Goal: Information Seeking & Learning: Learn about a topic

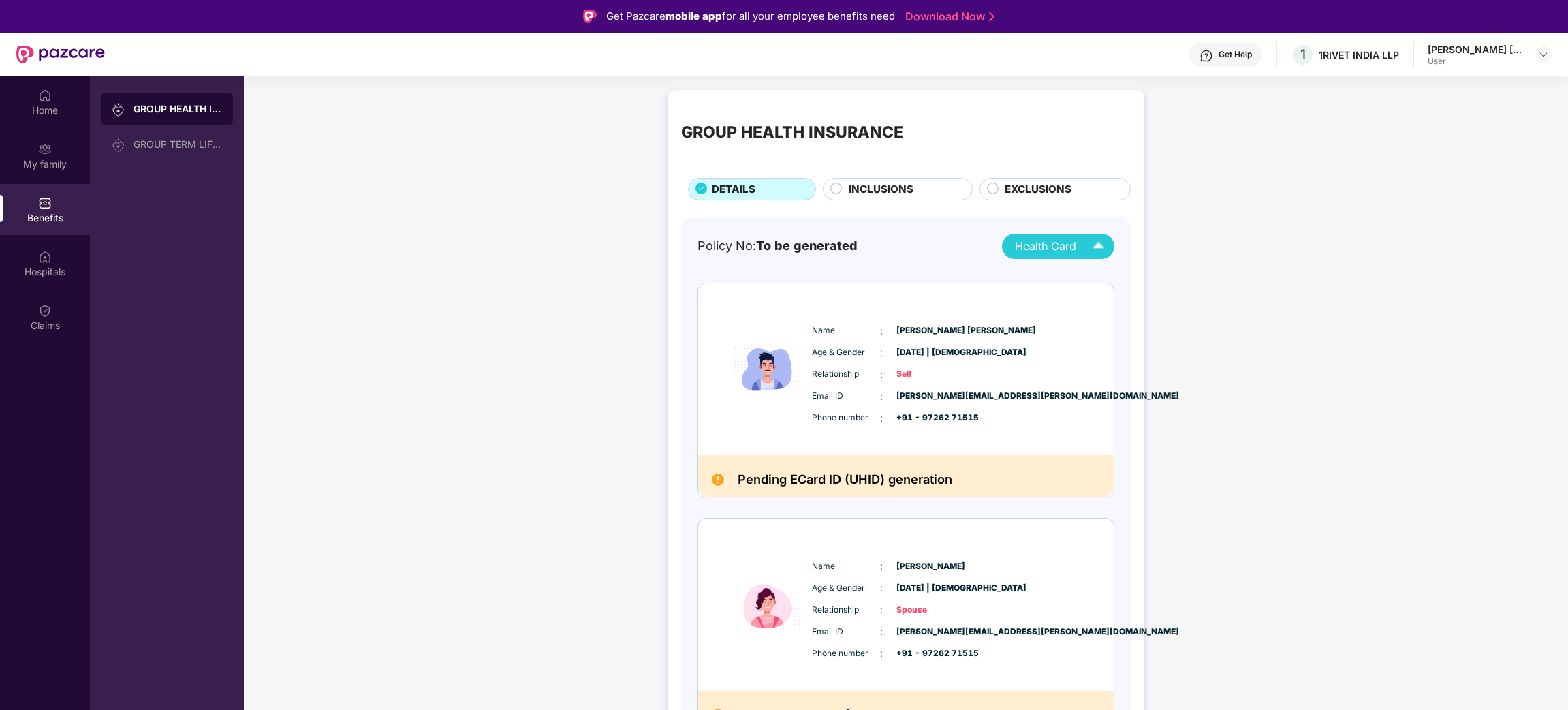
scroll to position [76, 0]
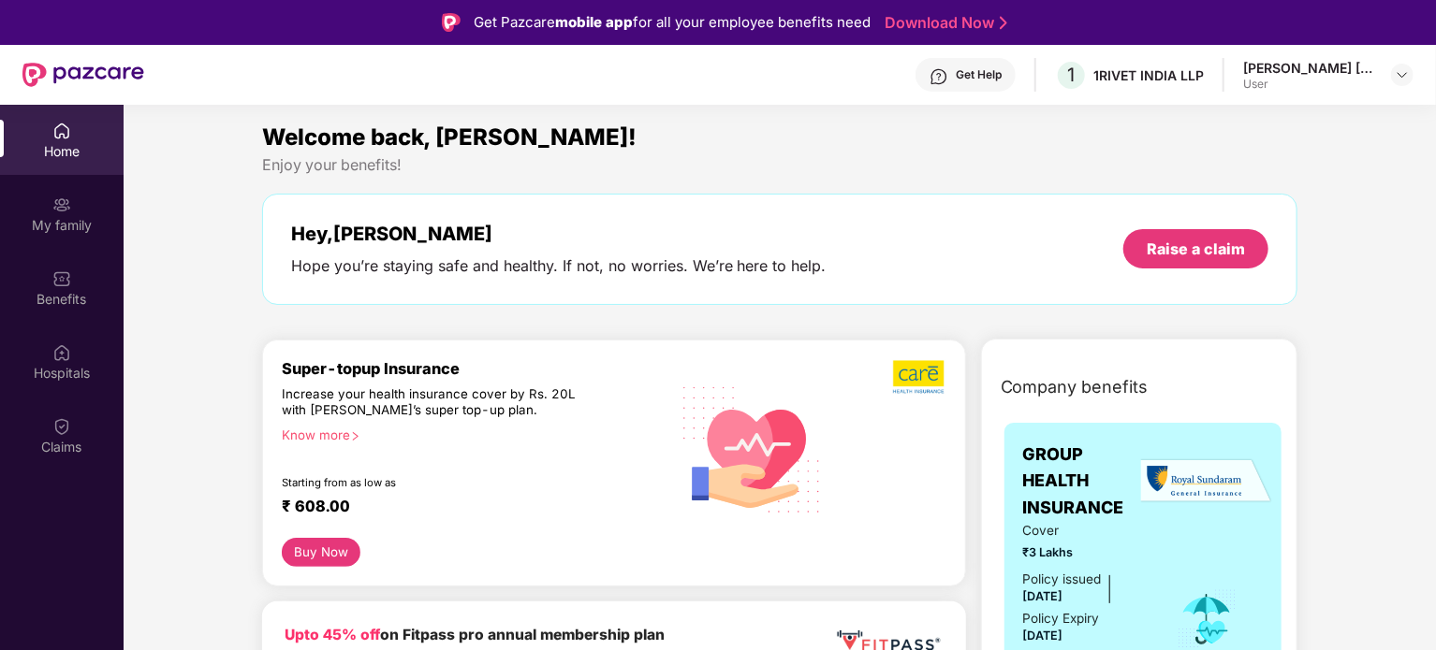
click at [382, 371] on div "Super-topup Insurance" at bounding box center [475, 368] width 387 height 19
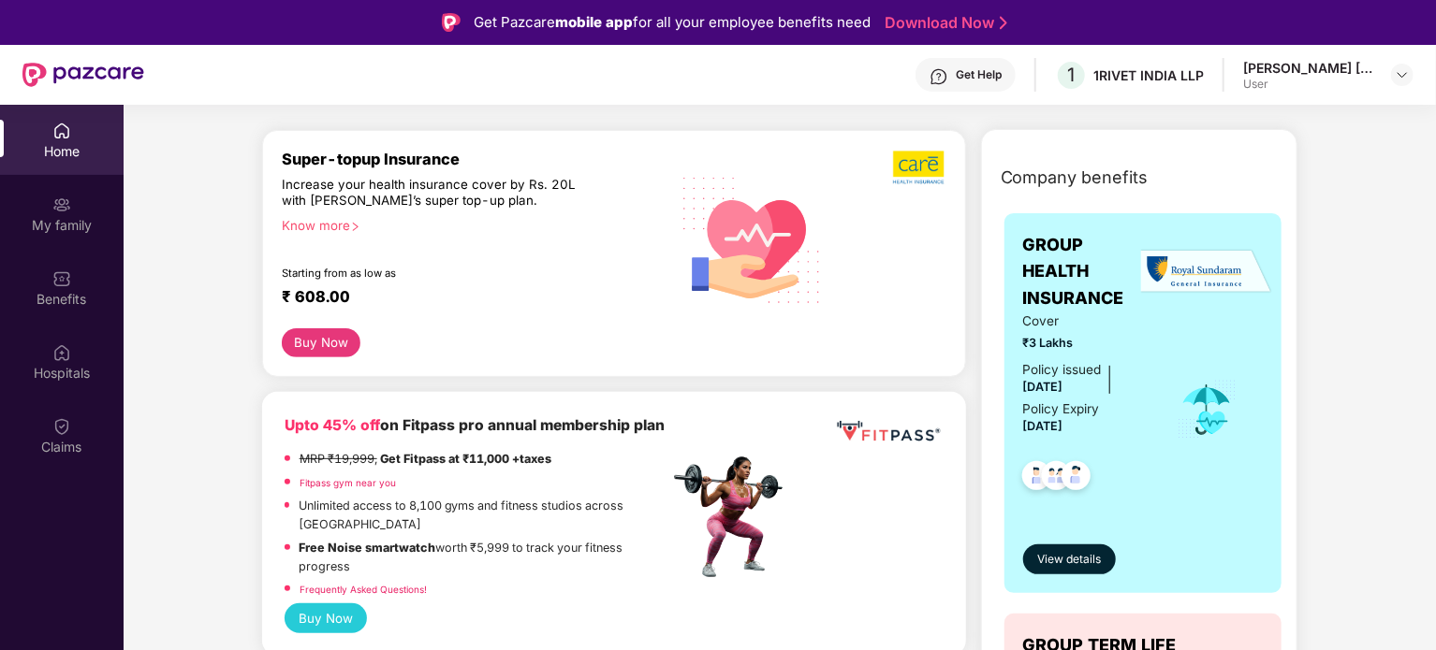
scroll to position [187, 0]
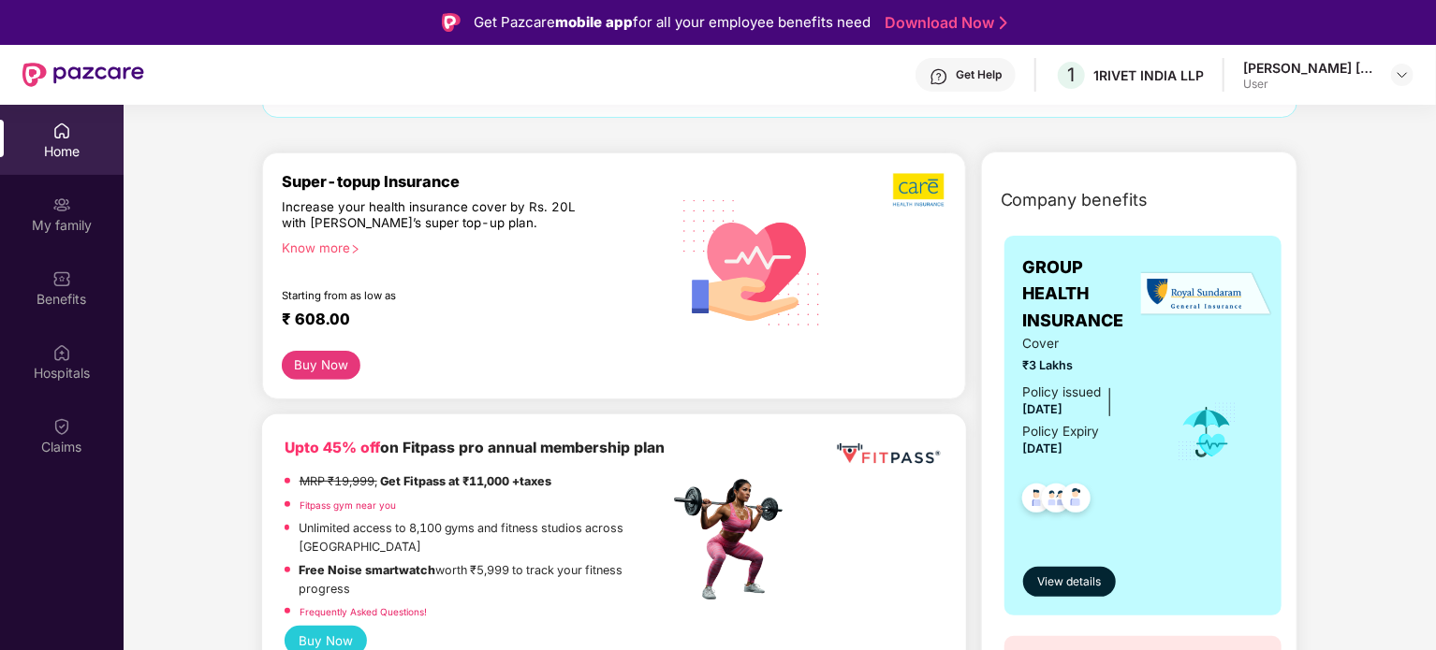
click at [316, 368] on button "Buy Now" at bounding box center [322, 365] width 80 height 29
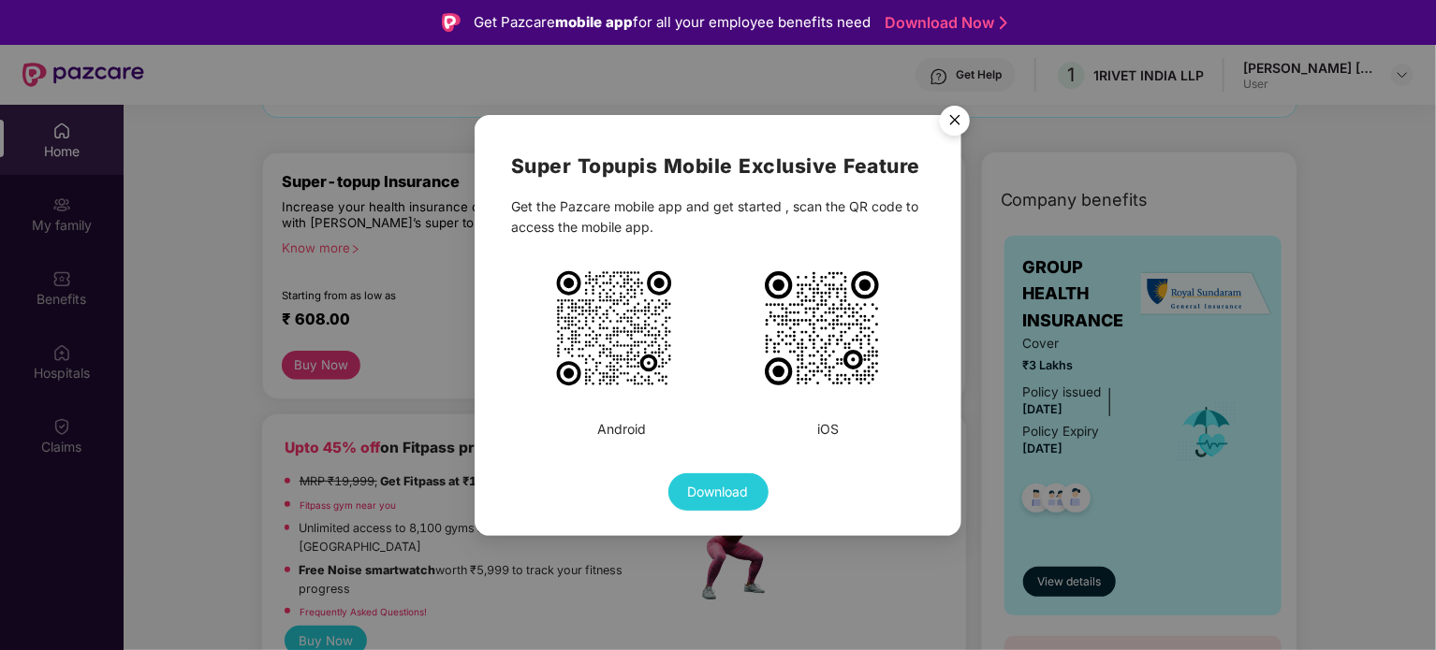
click at [953, 119] on img "Close" at bounding box center [954, 123] width 52 height 52
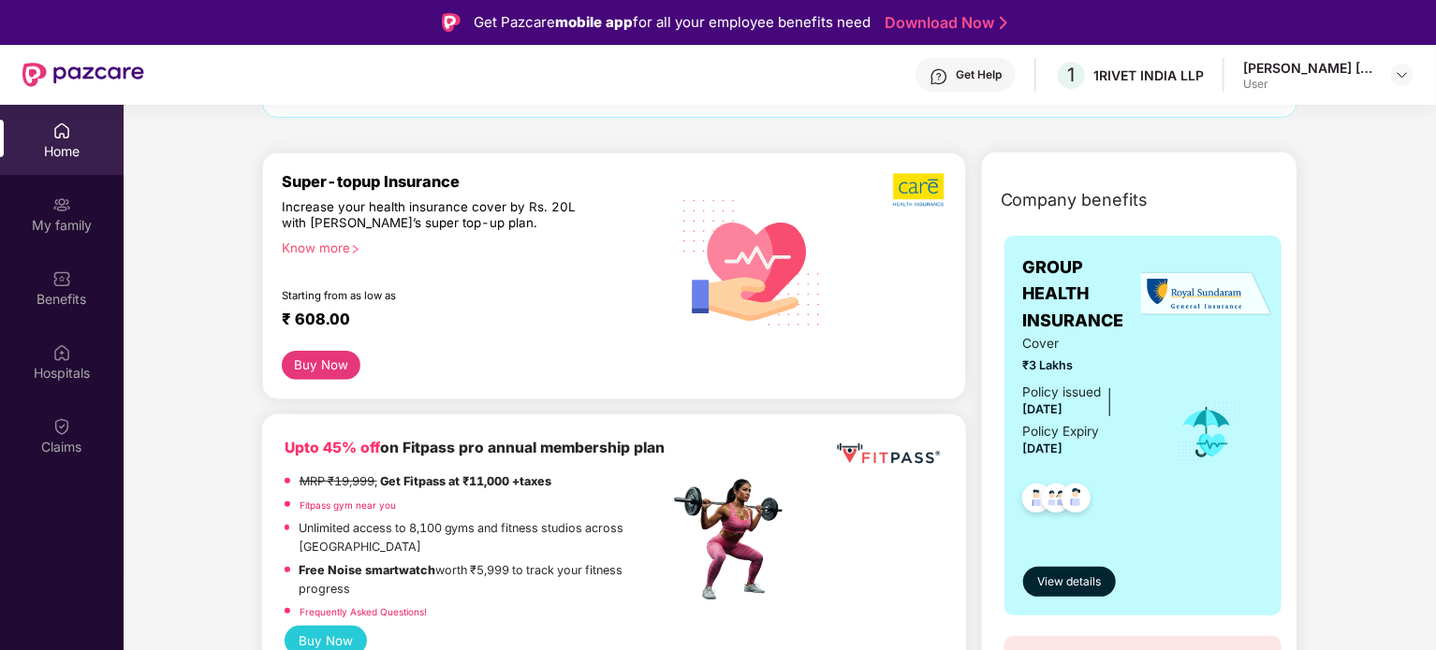
click at [343, 249] on div "Know more" at bounding box center [470, 247] width 376 height 13
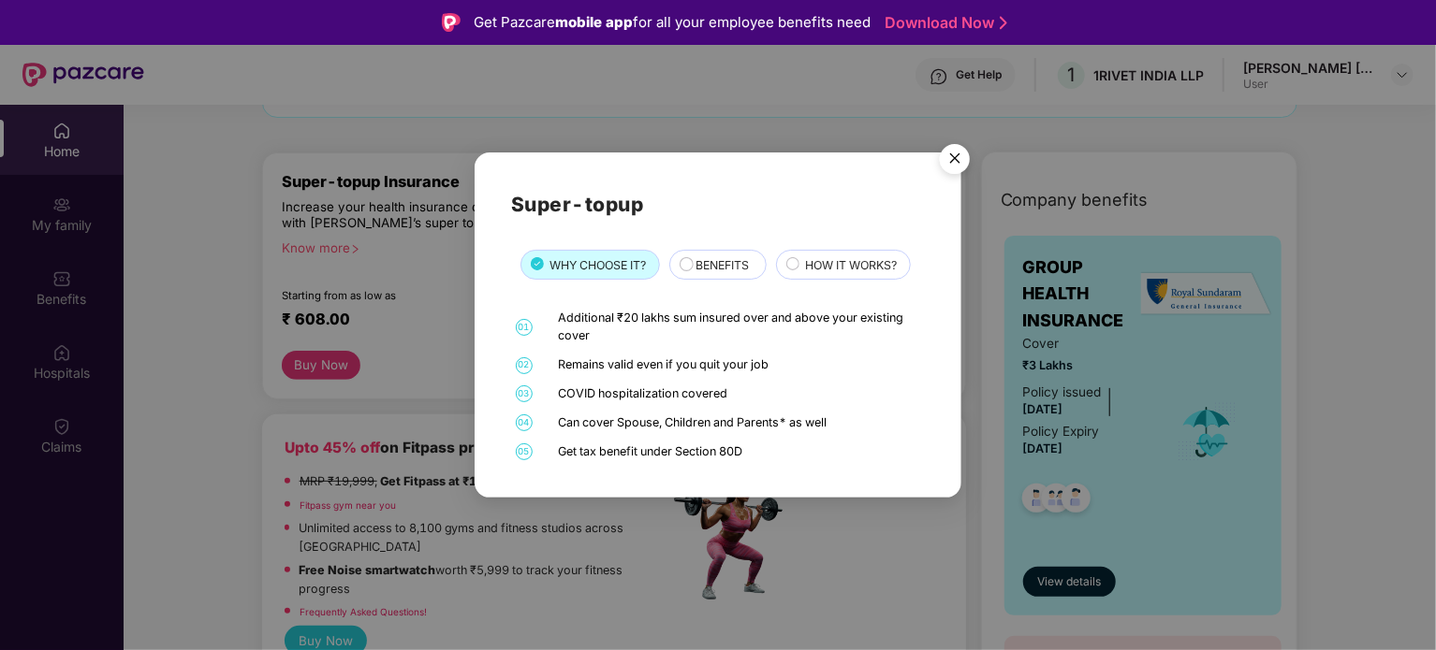
click at [696, 264] on div "BENEFITS" at bounding box center [721, 266] width 70 height 21
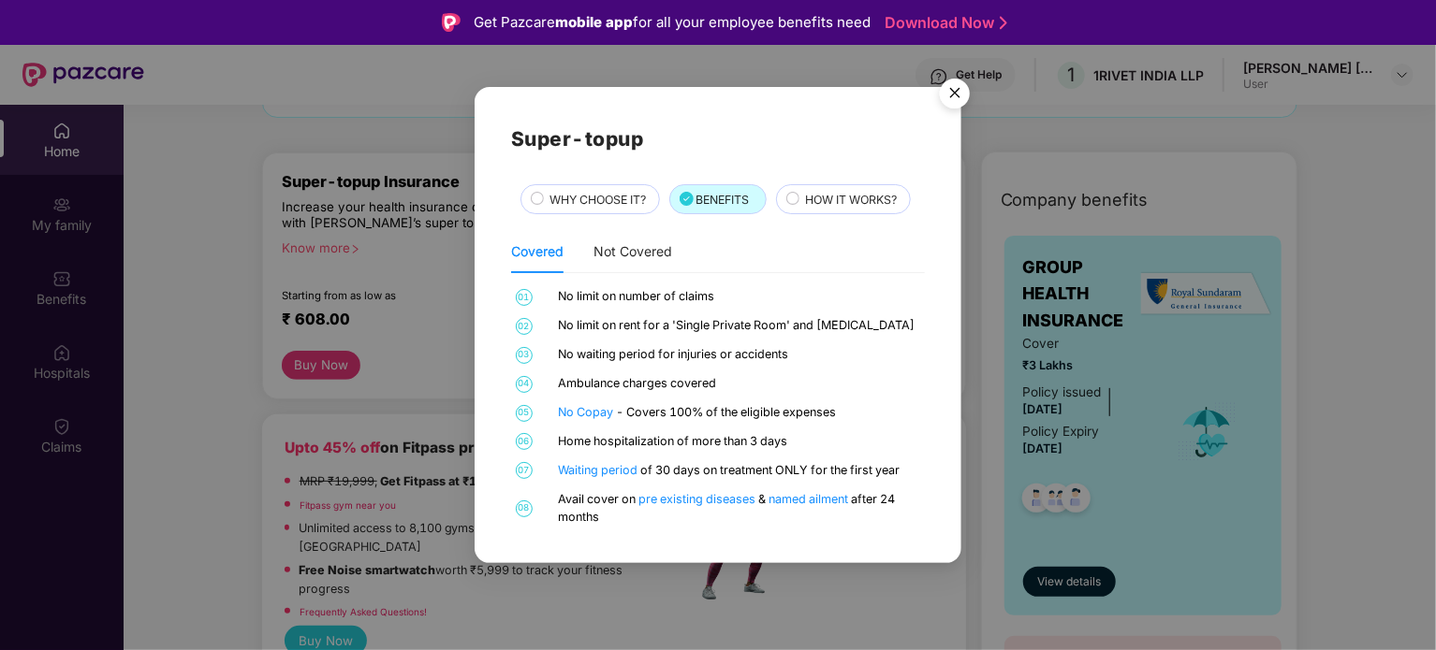
click at [951, 93] on img "Close" at bounding box center [954, 96] width 52 height 52
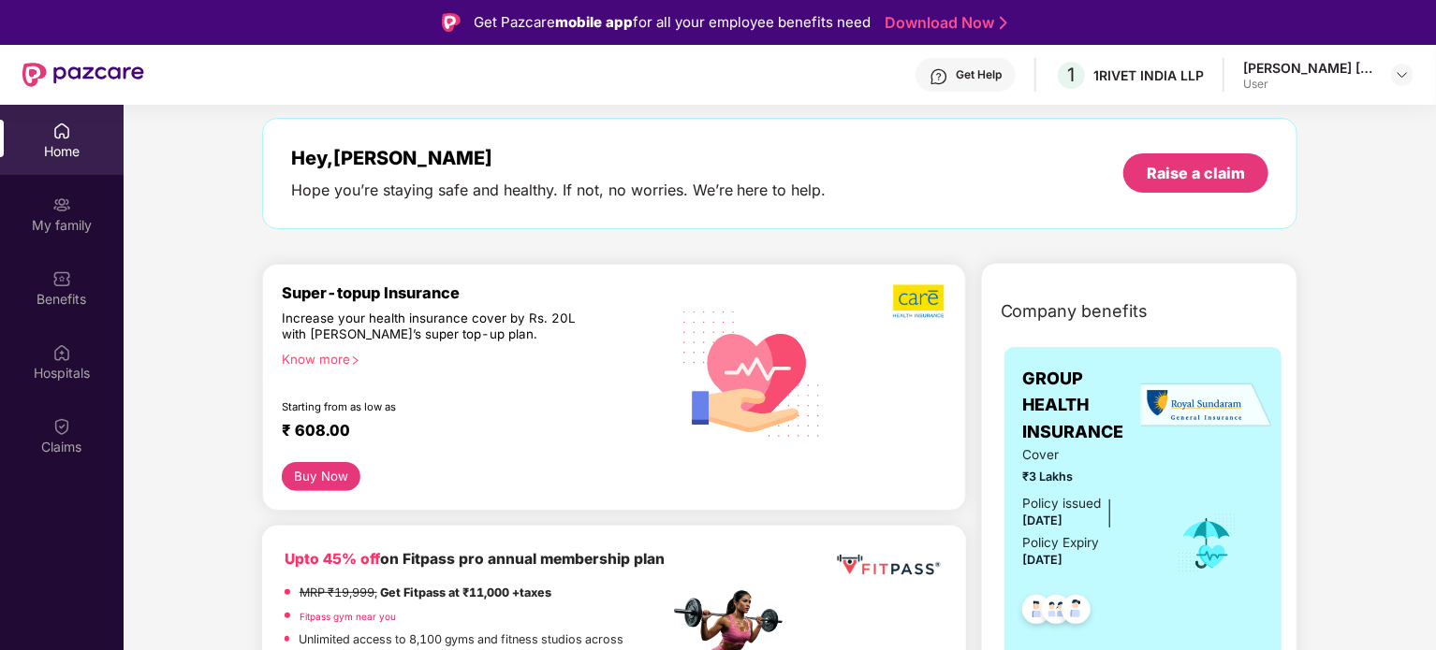
scroll to position [0, 0]
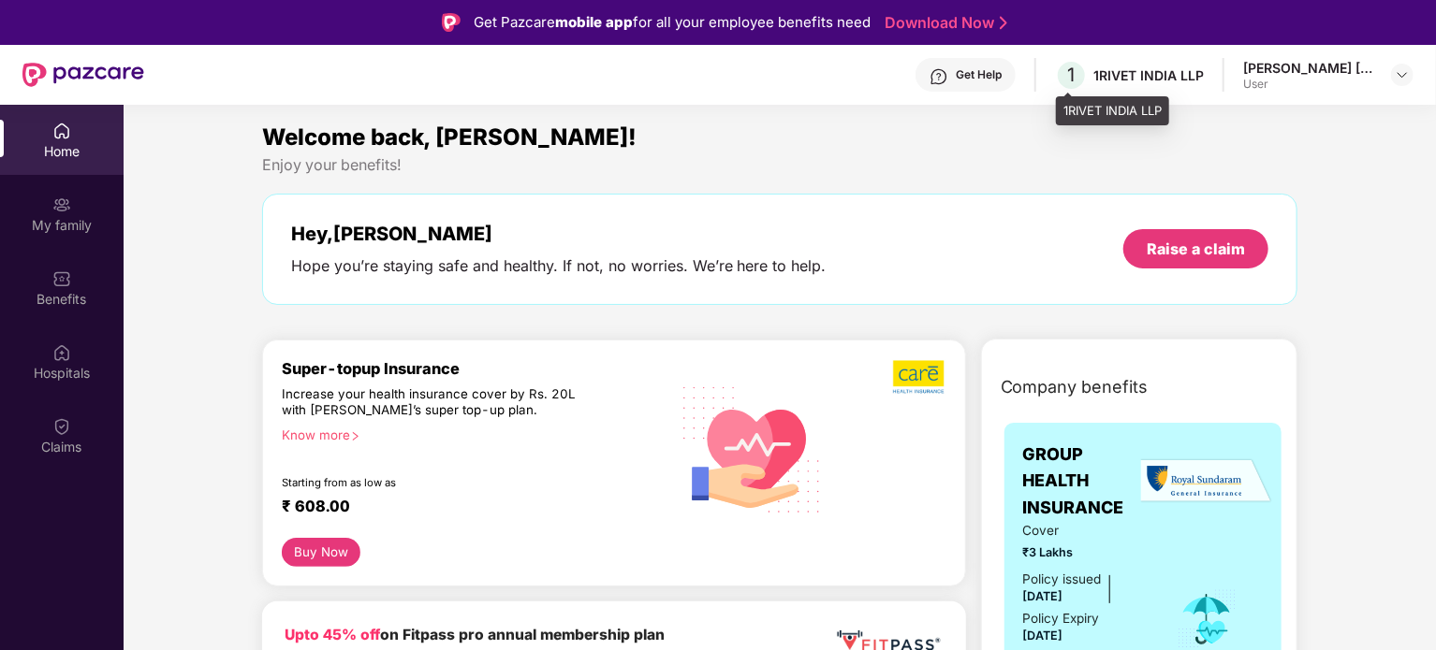
click at [1121, 74] on div "1RIVET INDIA LLP" at bounding box center [1148, 75] width 110 height 18
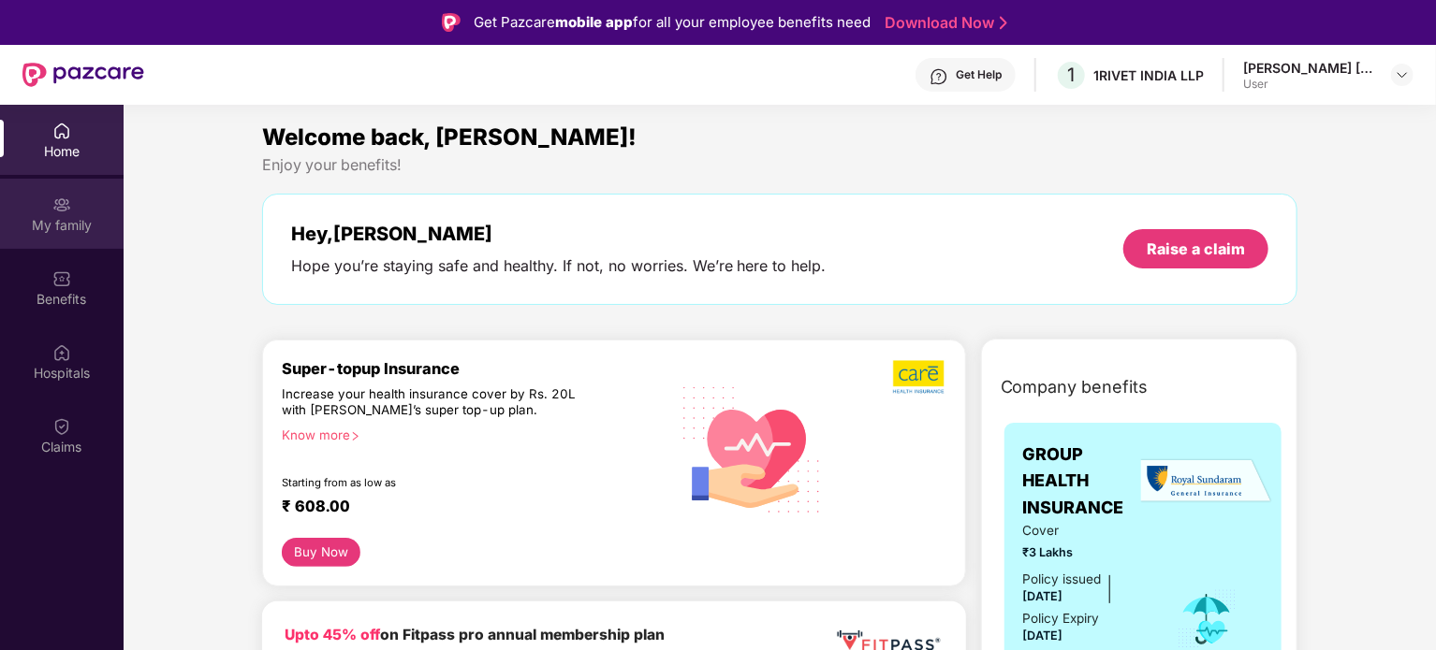
click at [52, 224] on div "My family" at bounding box center [62, 225] width 124 height 19
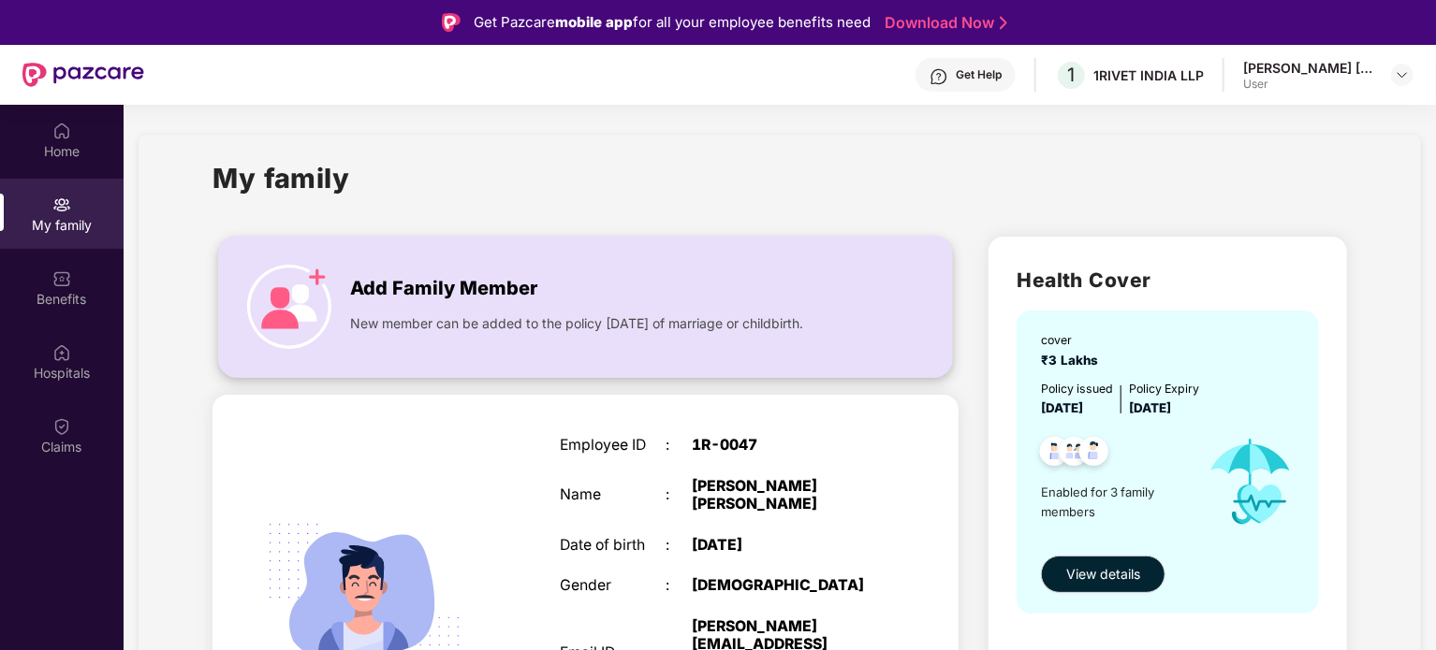
click at [457, 299] on span "Add Family Member" at bounding box center [443, 288] width 187 height 29
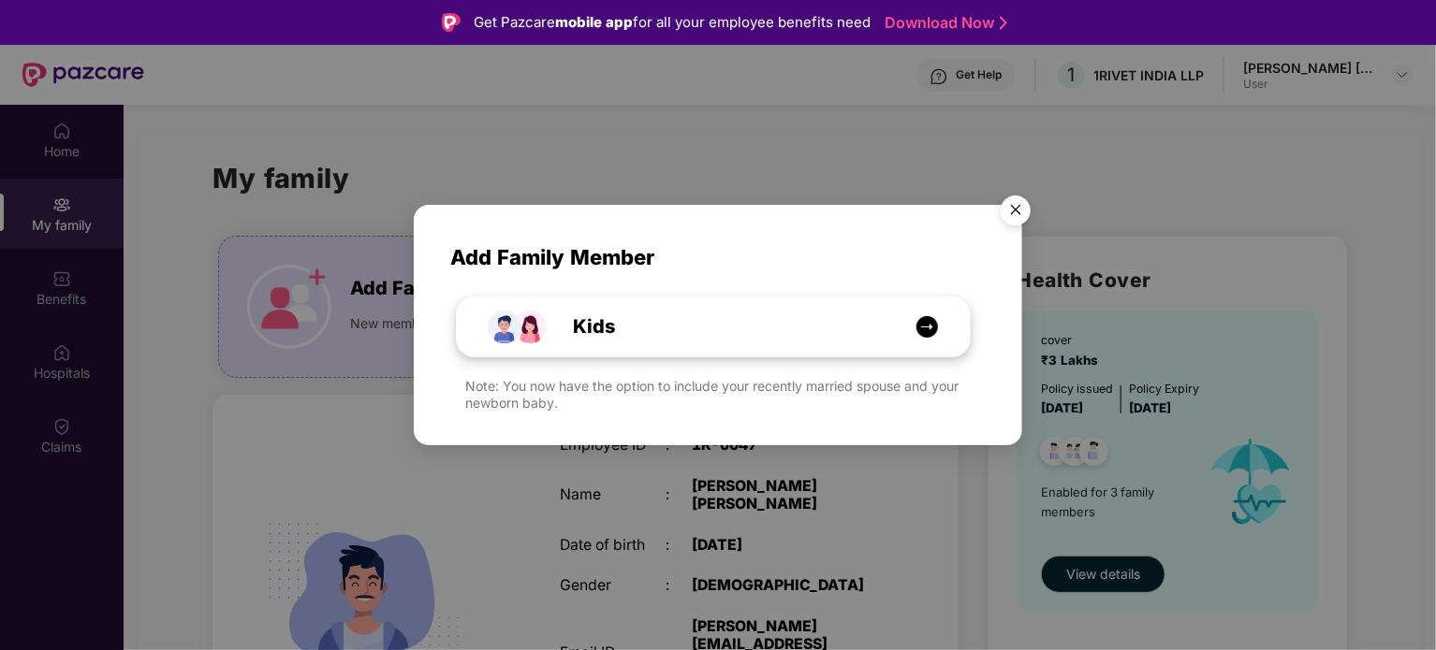
click at [786, 332] on div "Kids" at bounding box center [723, 327] width 385 height 29
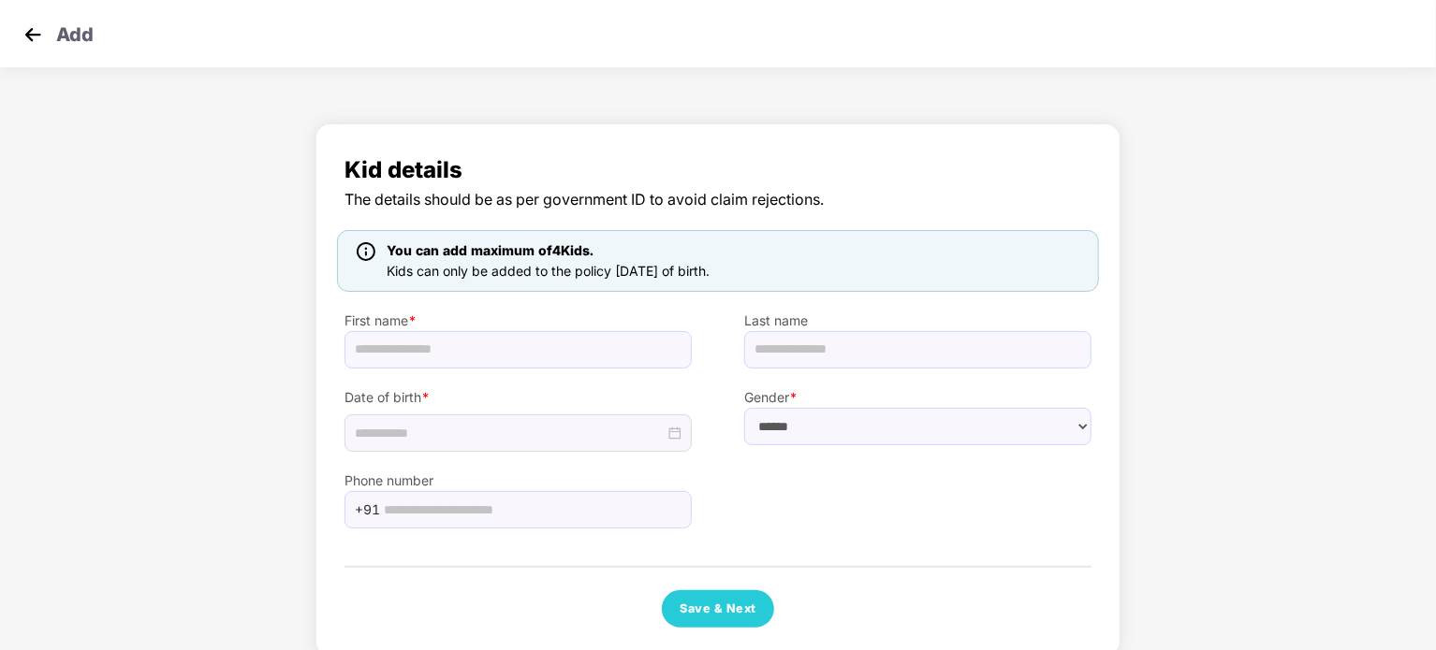
click at [37, 40] on img at bounding box center [33, 35] width 28 height 28
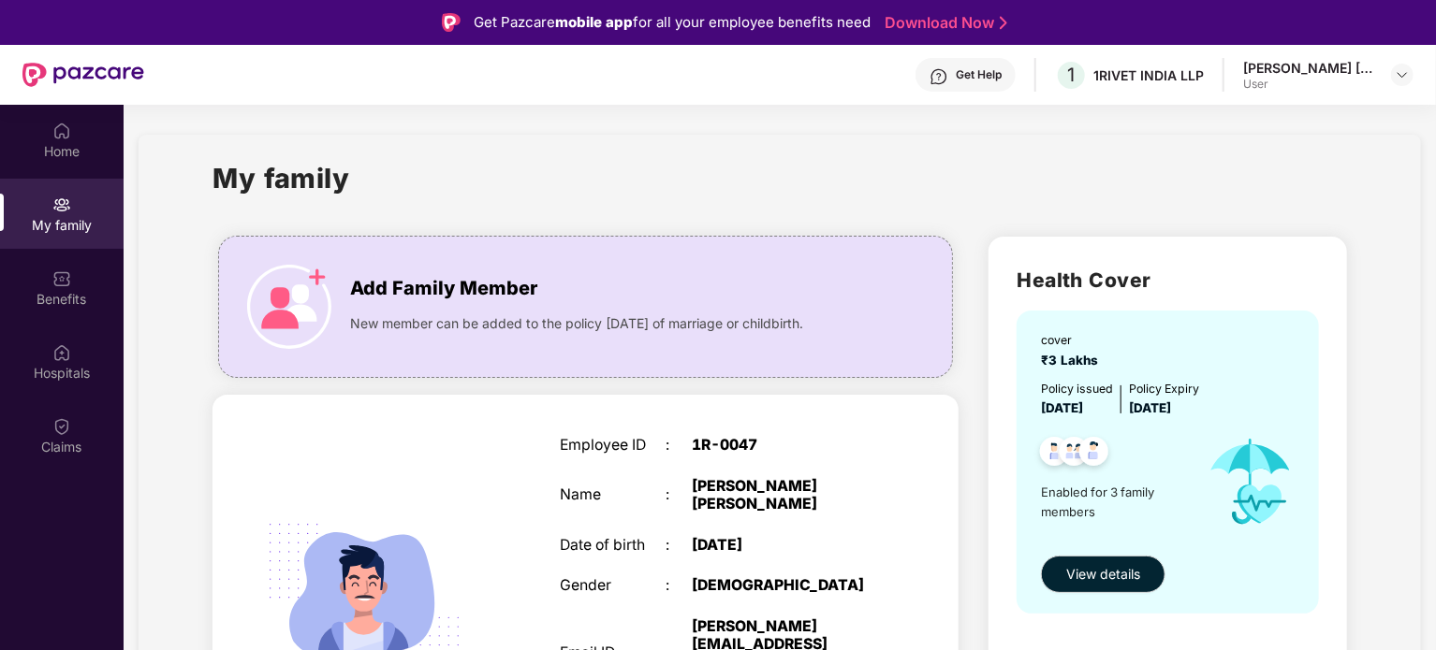
click at [72, 225] on div "My family" at bounding box center [62, 225] width 124 height 19
click at [51, 152] on div "Home" at bounding box center [62, 151] width 124 height 19
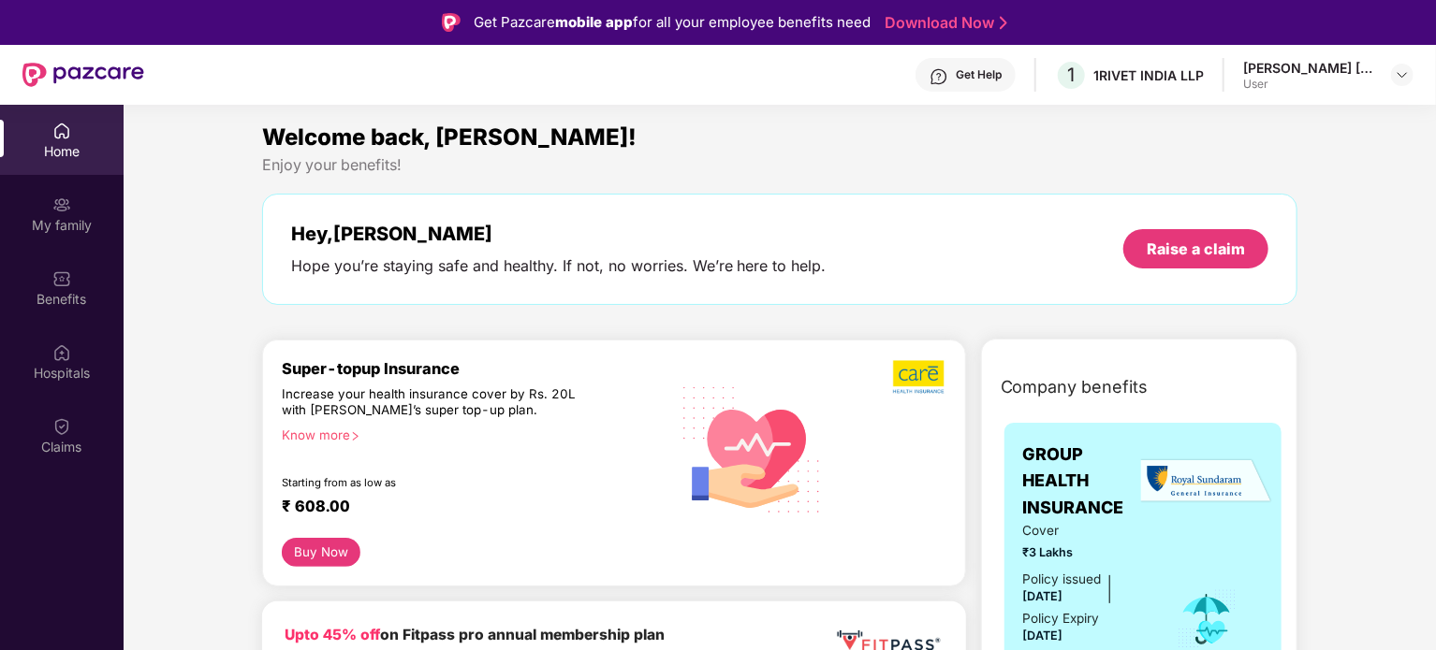
click at [299, 434] on div "Know more" at bounding box center [470, 434] width 376 height 13
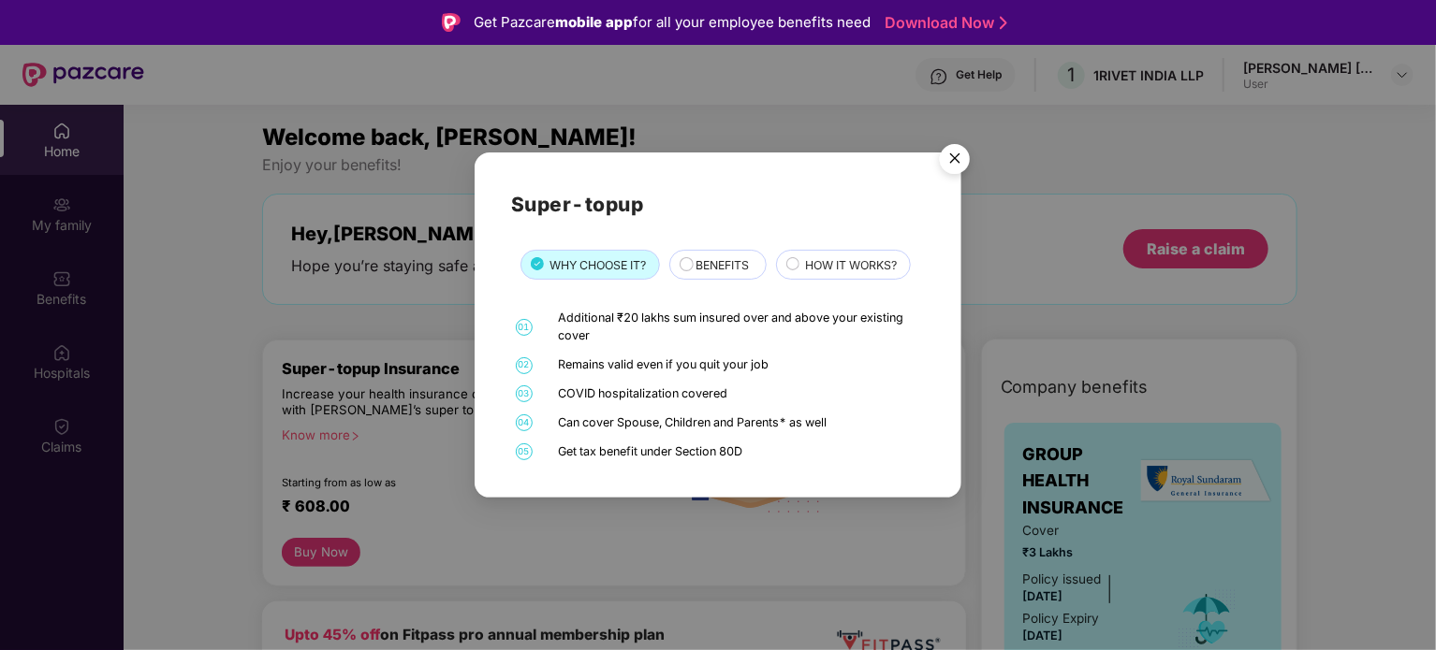
scroll to position [105, 0]
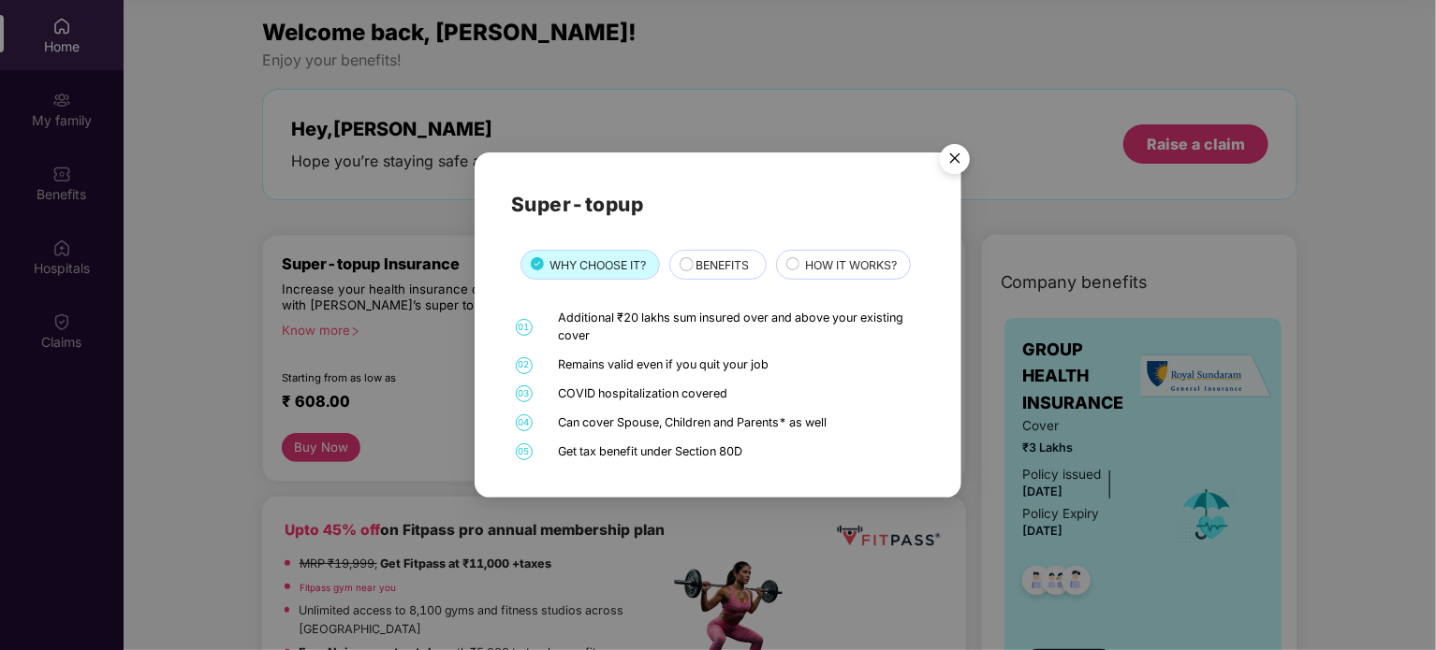
click at [852, 262] on span "HOW IT WORKS?" at bounding box center [851, 265] width 92 height 18
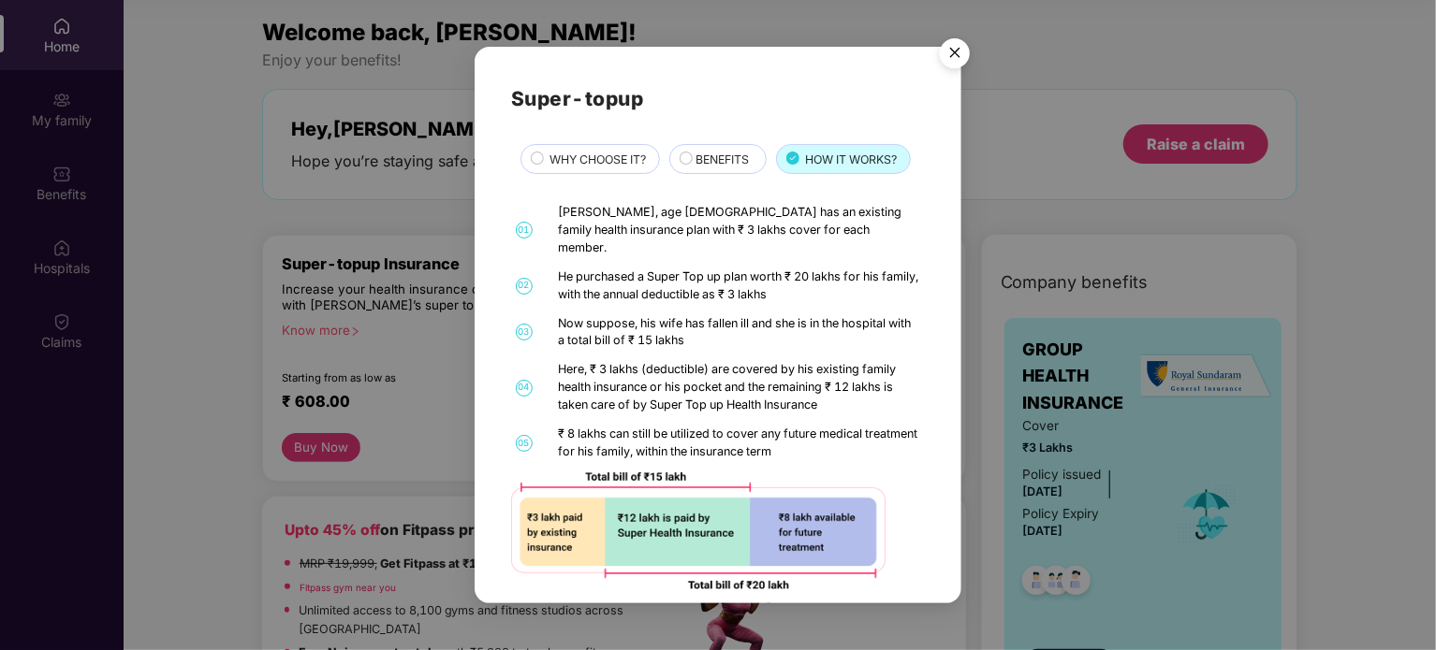
scroll to position [4, 0]
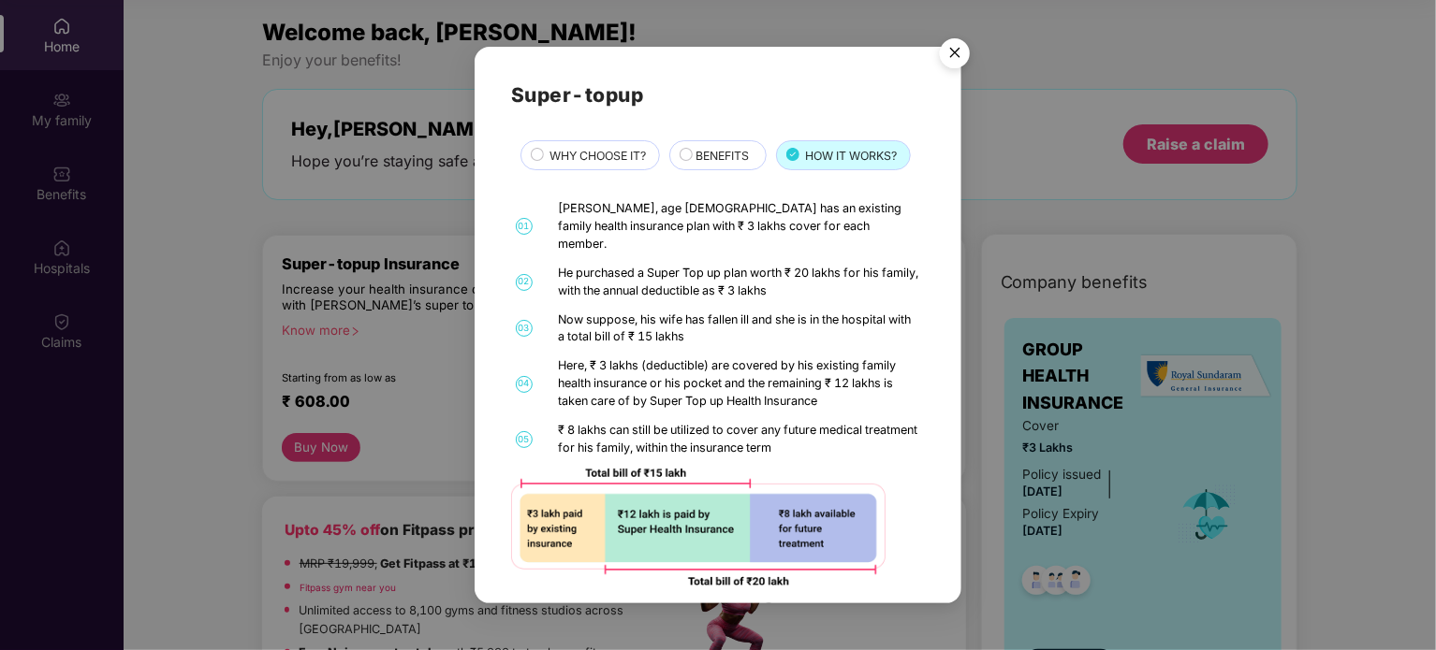
click at [956, 50] on img "Close" at bounding box center [954, 56] width 52 height 52
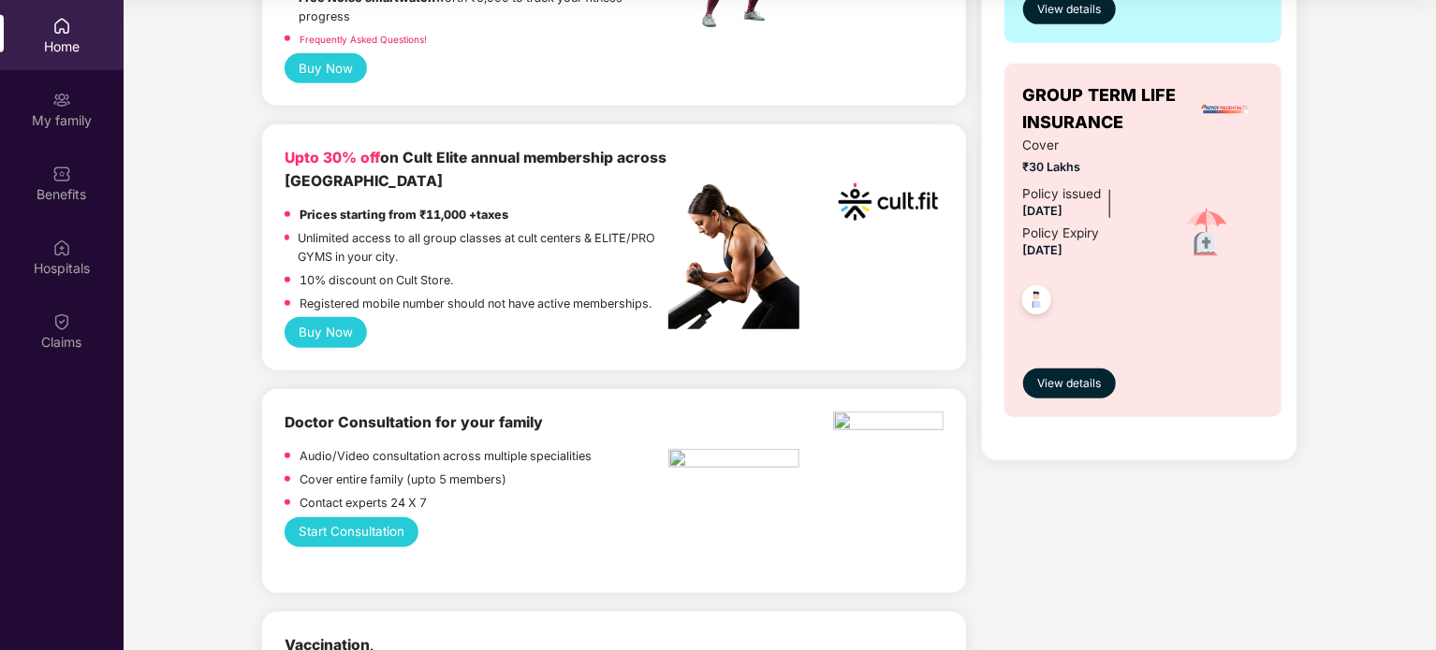
scroll to position [281, 0]
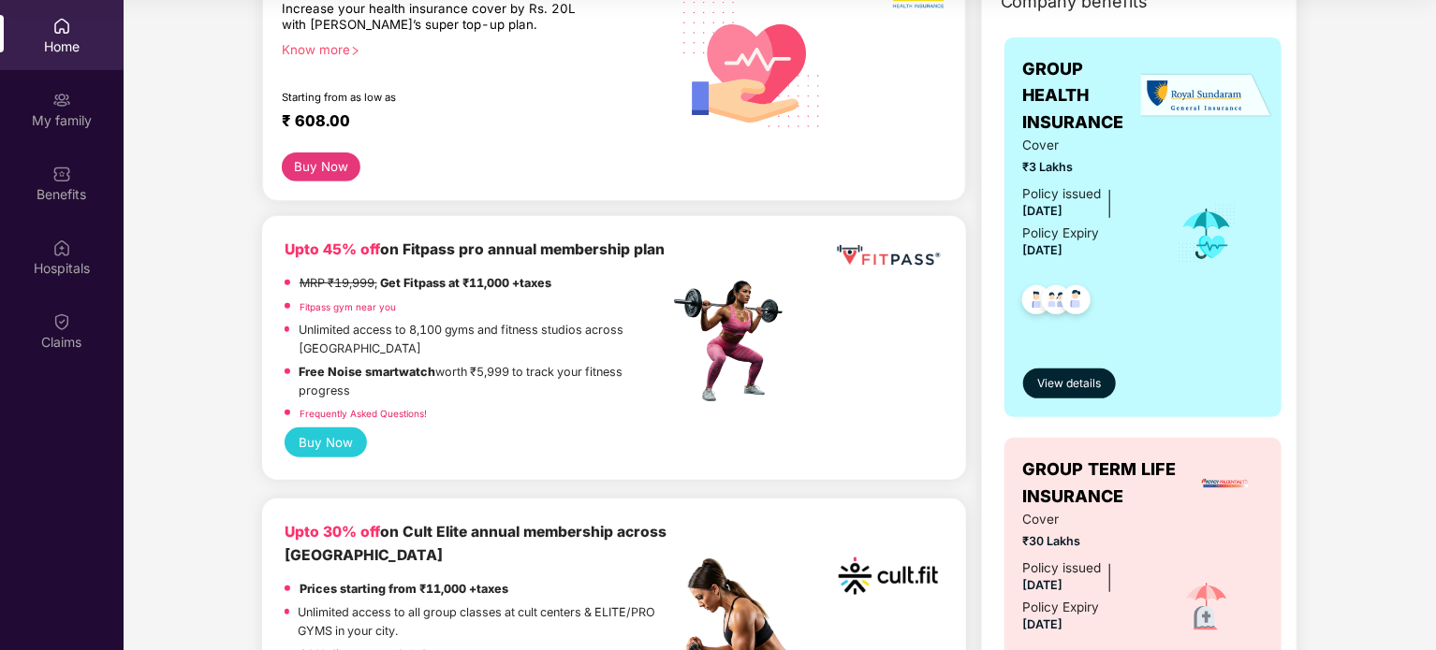
click at [312, 161] on button "Buy Now" at bounding box center [322, 167] width 80 height 29
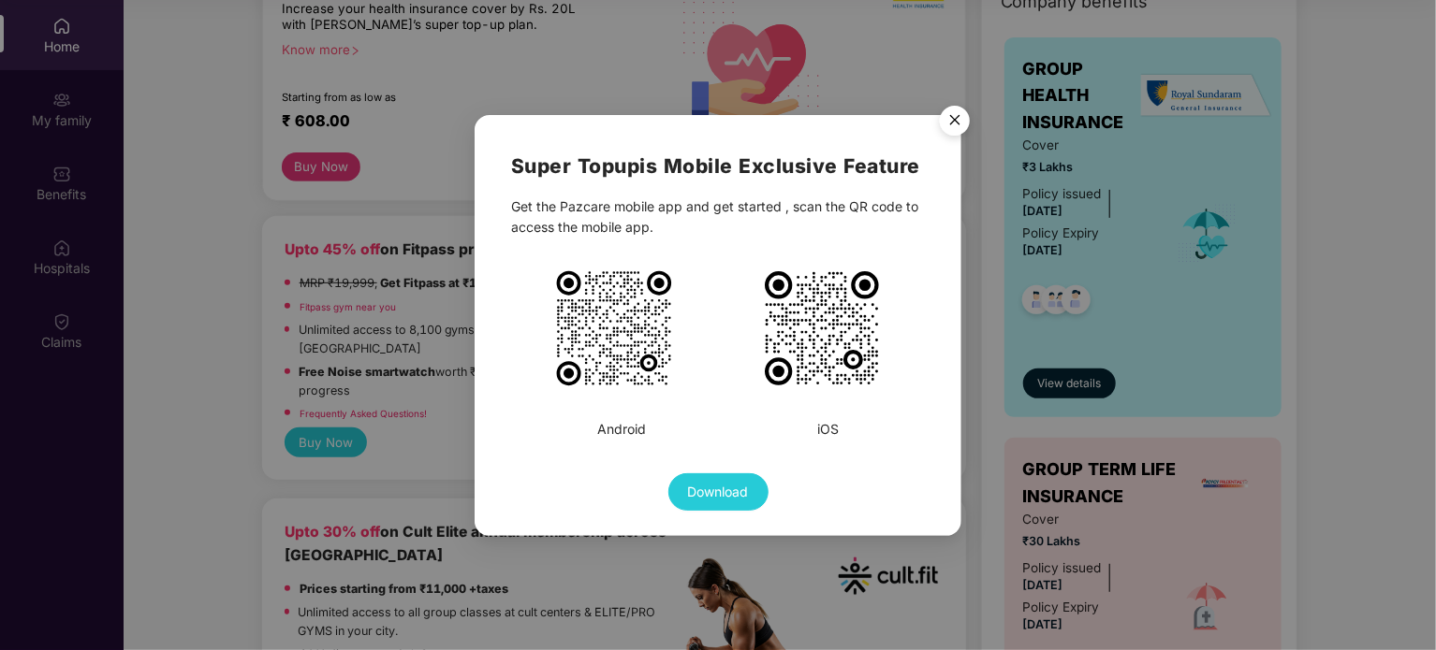
click at [951, 118] on img "Close" at bounding box center [954, 123] width 52 height 52
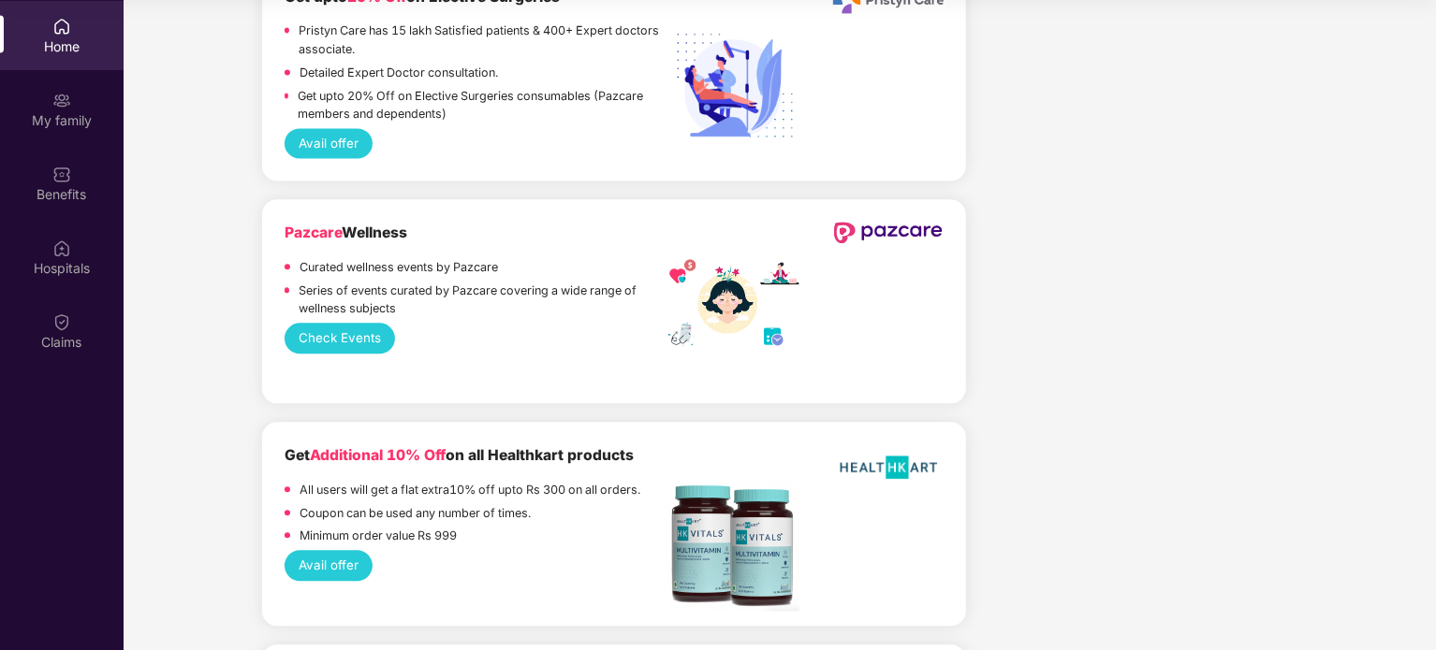
scroll to position [2059, 0]
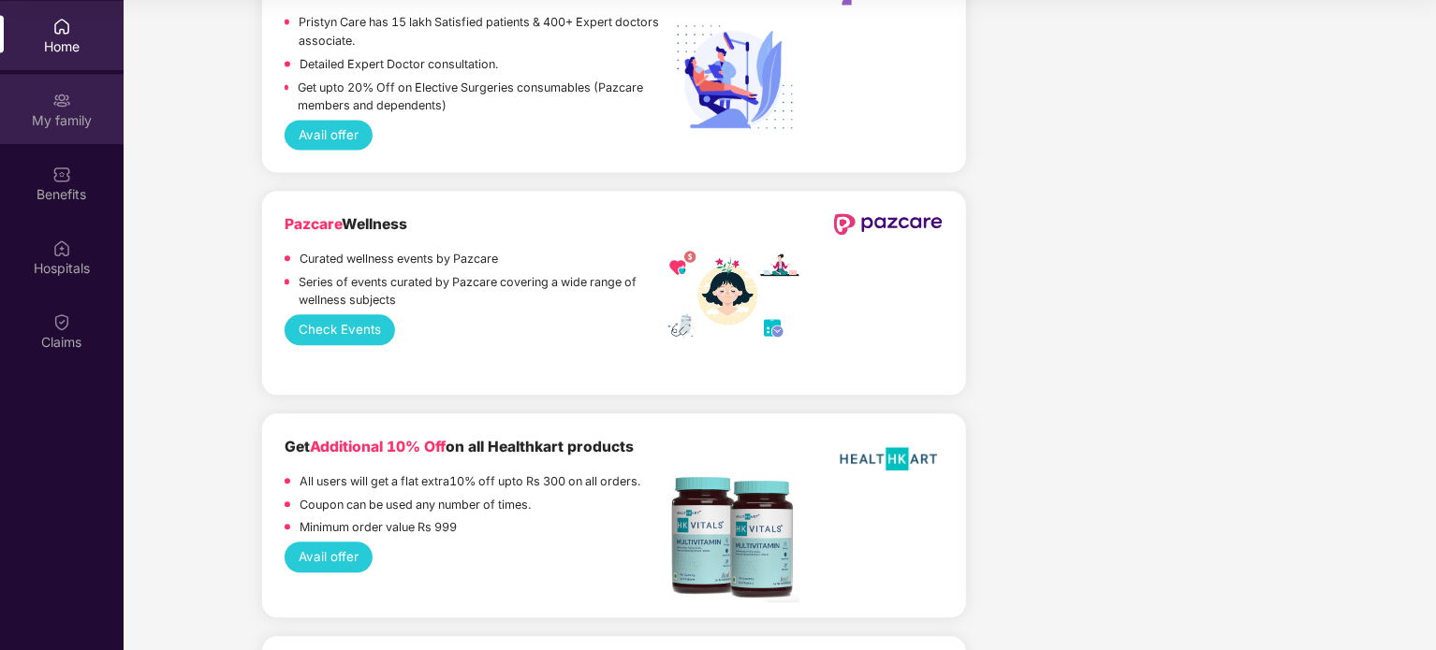
click at [54, 124] on div "My family" at bounding box center [62, 120] width 124 height 19
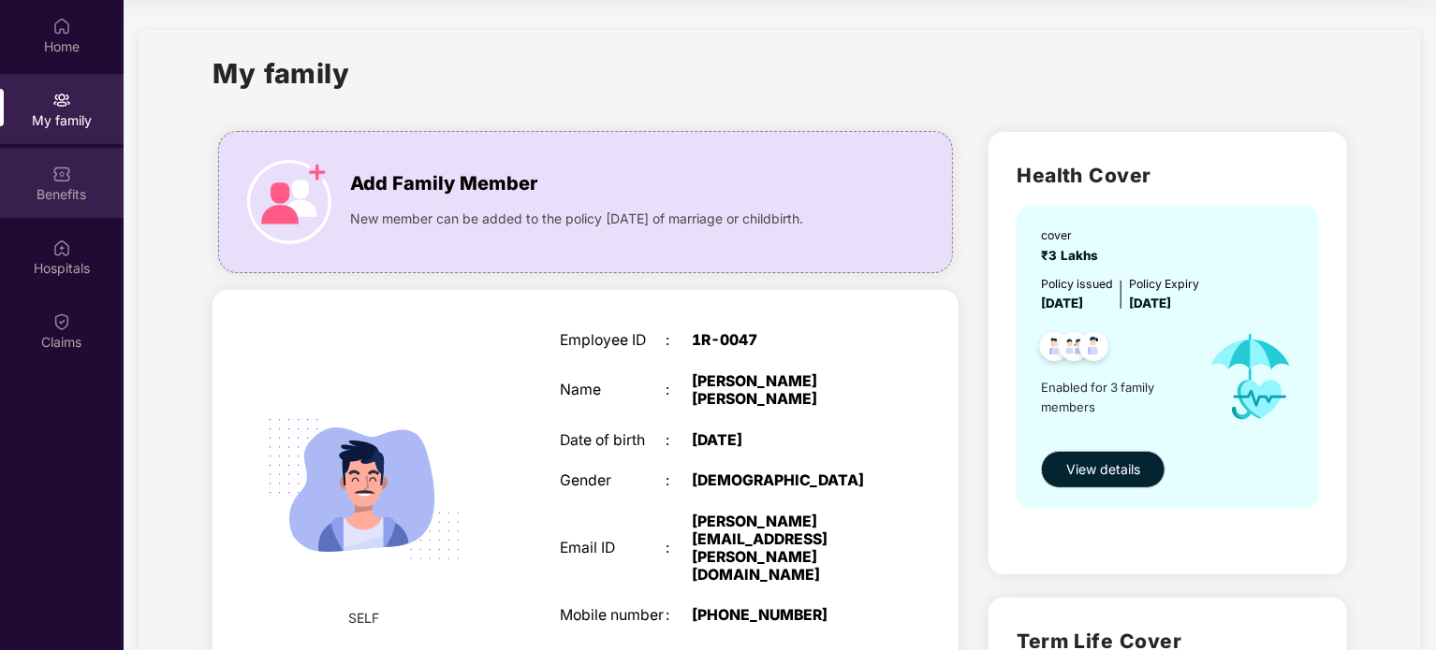
click at [31, 183] on div "Benefits" at bounding box center [62, 183] width 124 height 70
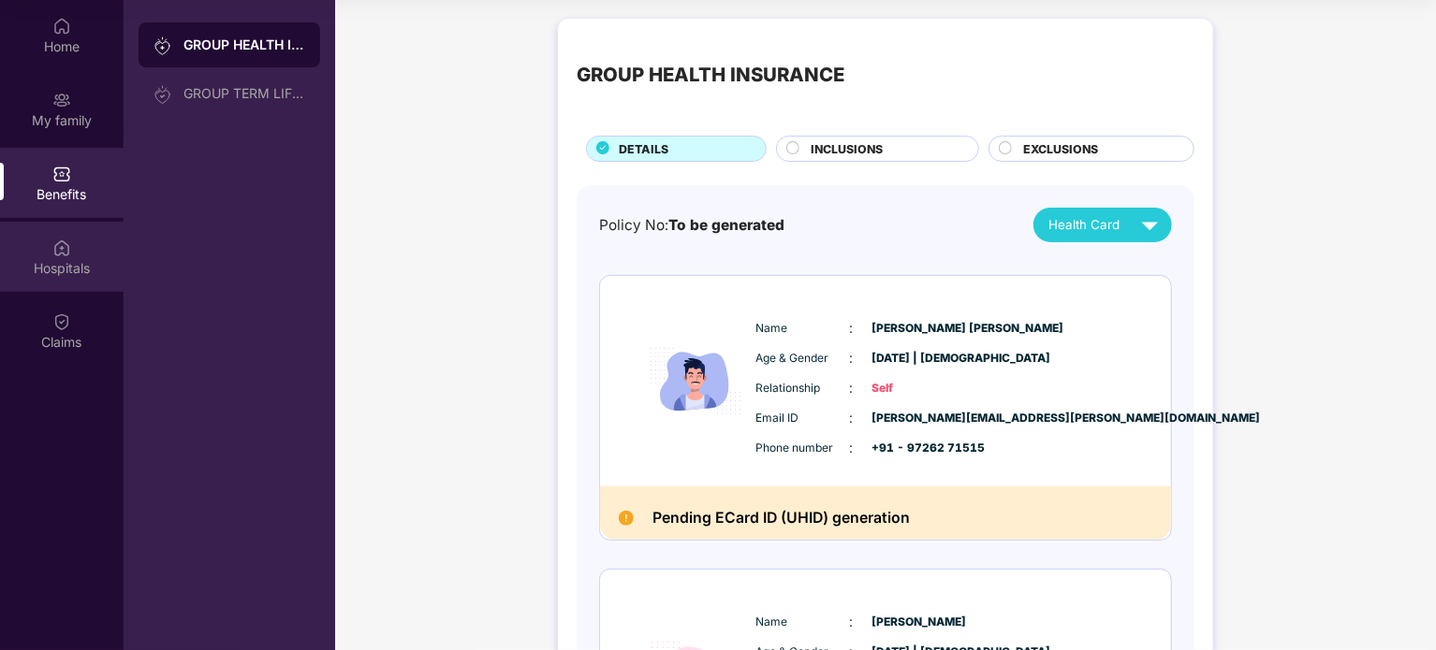
click at [58, 267] on div "Hospitals" at bounding box center [62, 268] width 124 height 19
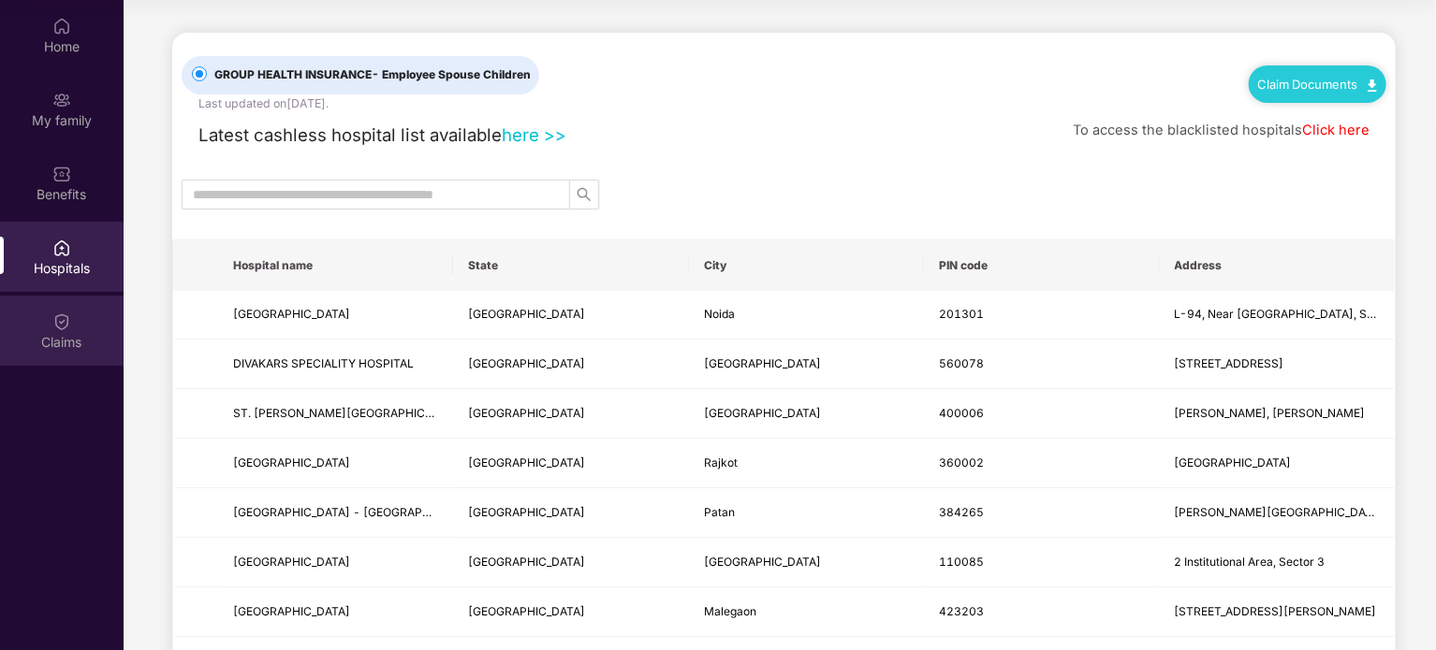
click at [58, 319] on img at bounding box center [61, 322] width 19 height 19
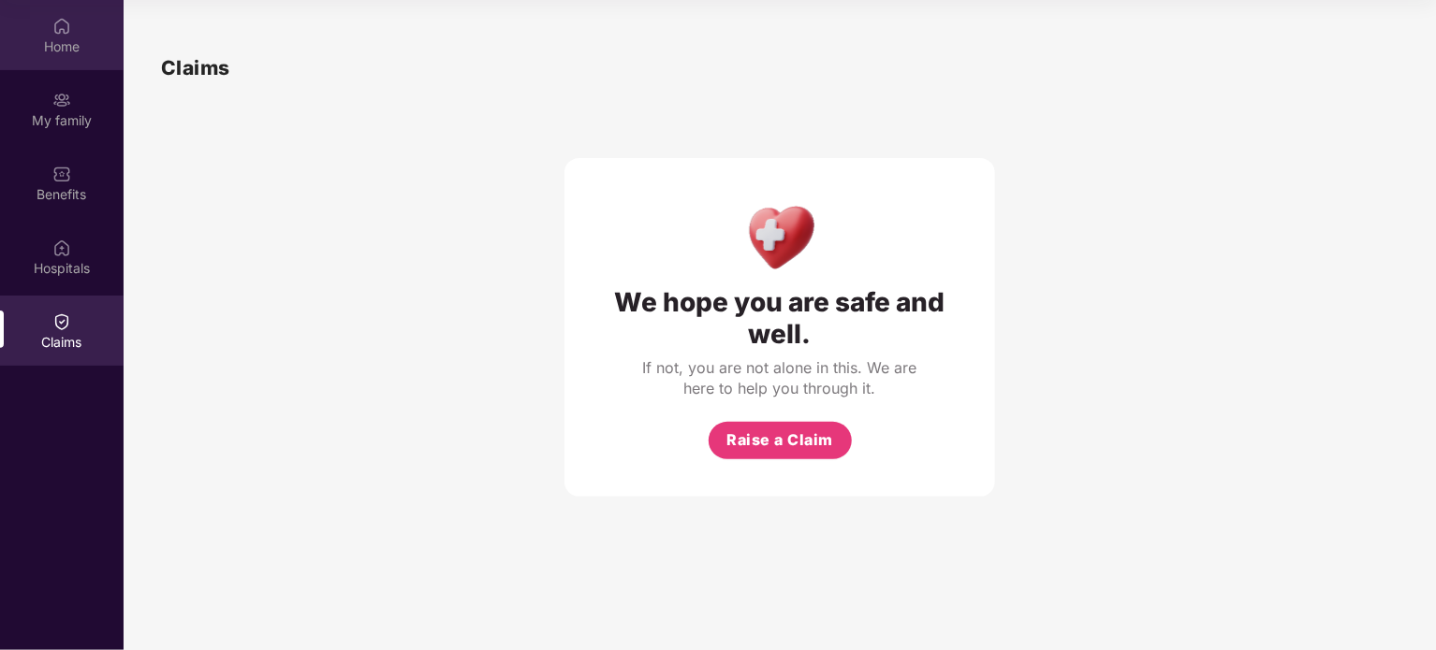
click at [54, 45] on div "Home" at bounding box center [62, 46] width 124 height 19
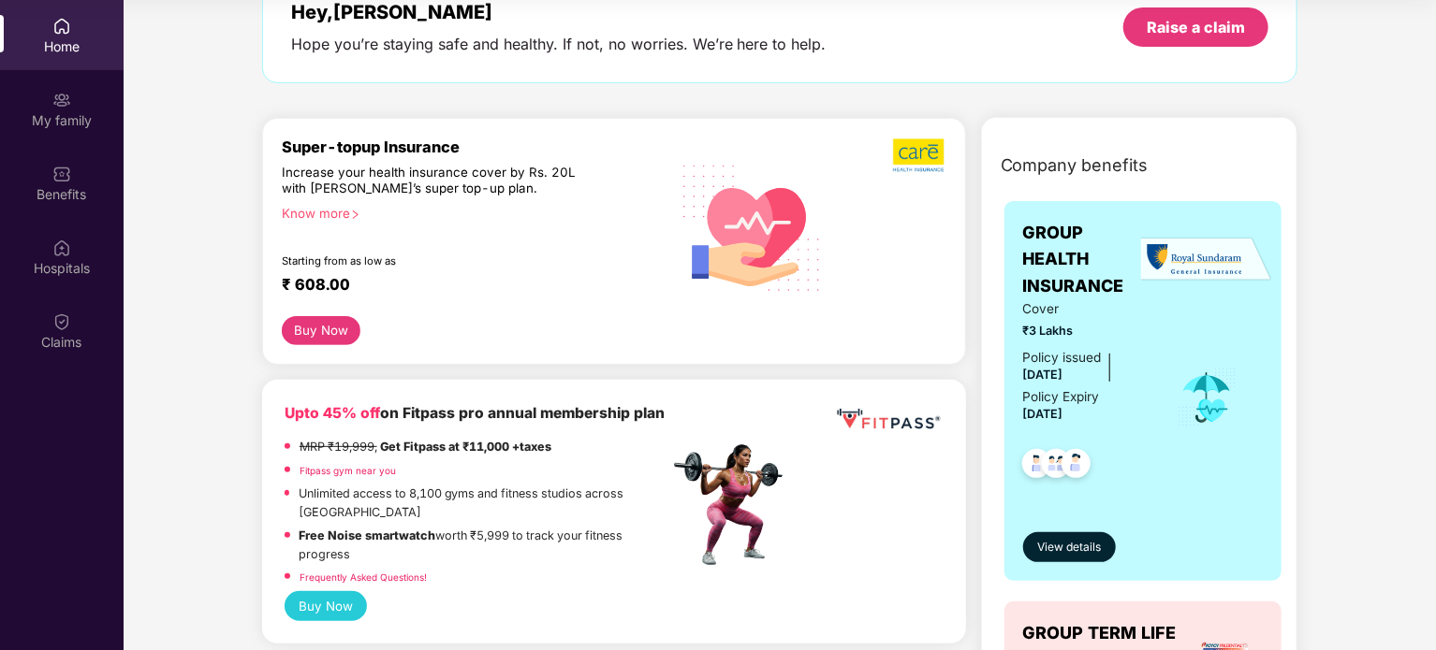
scroll to position [281, 0]
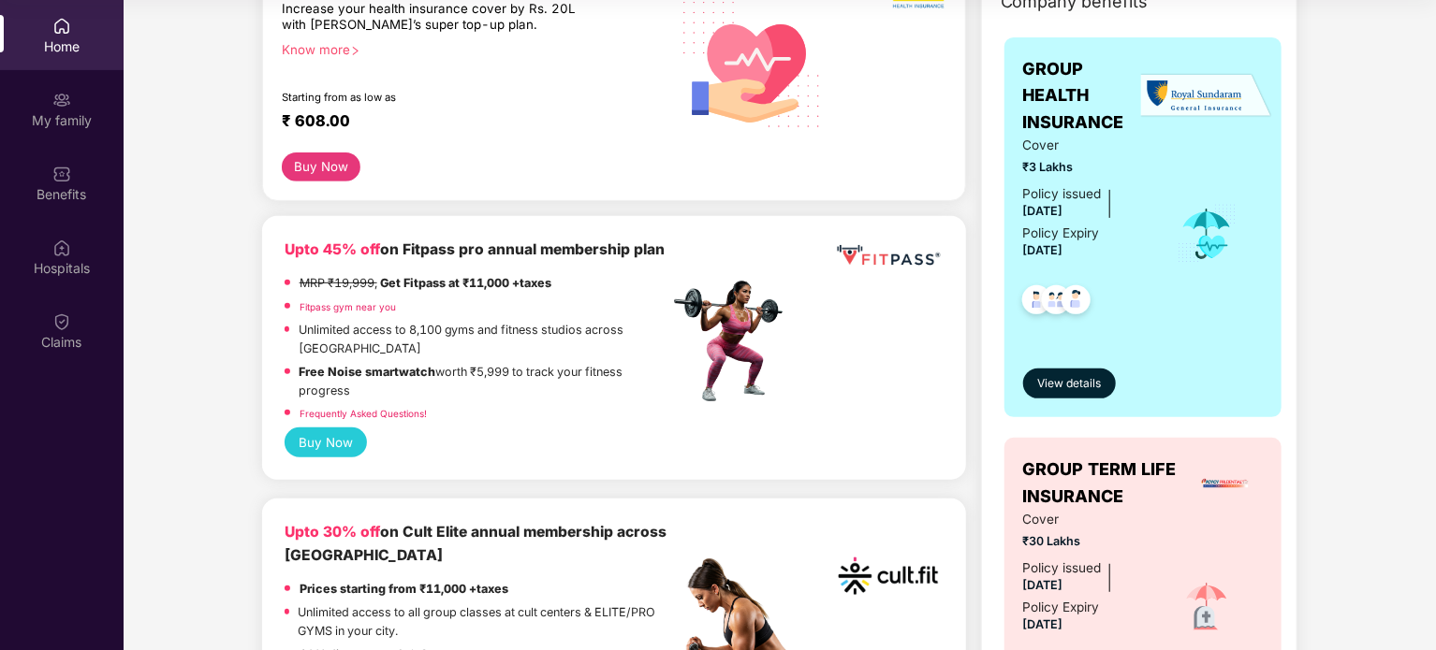
click at [1146, 246] on div "Policy issued 01 Sept 2025 Policy Expiry 31 Aug 2026" at bounding box center [1087, 223] width 128 height 78
click at [1059, 380] on span "View details" at bounding box center [1069, 384] width 64 height 18
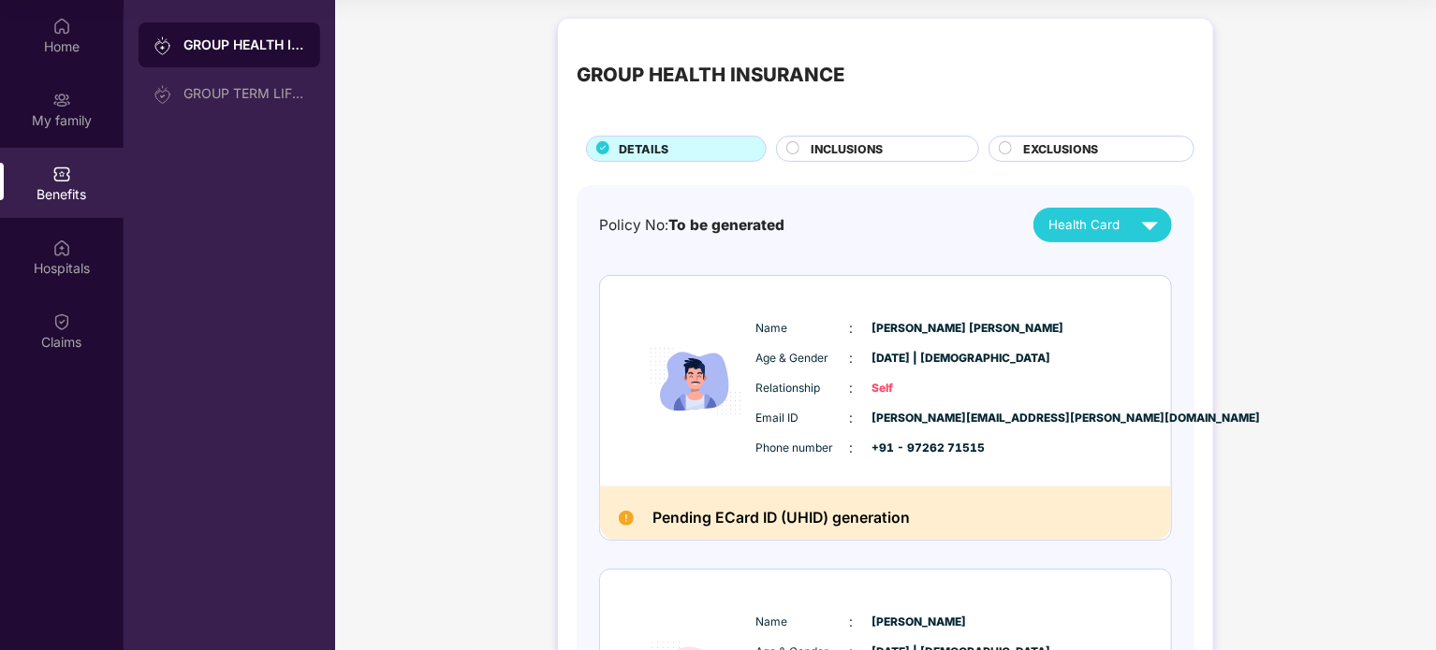
click at [865, 147] on span "INCLUSIONS" at bounding box center [847, 149] width 72 height 18
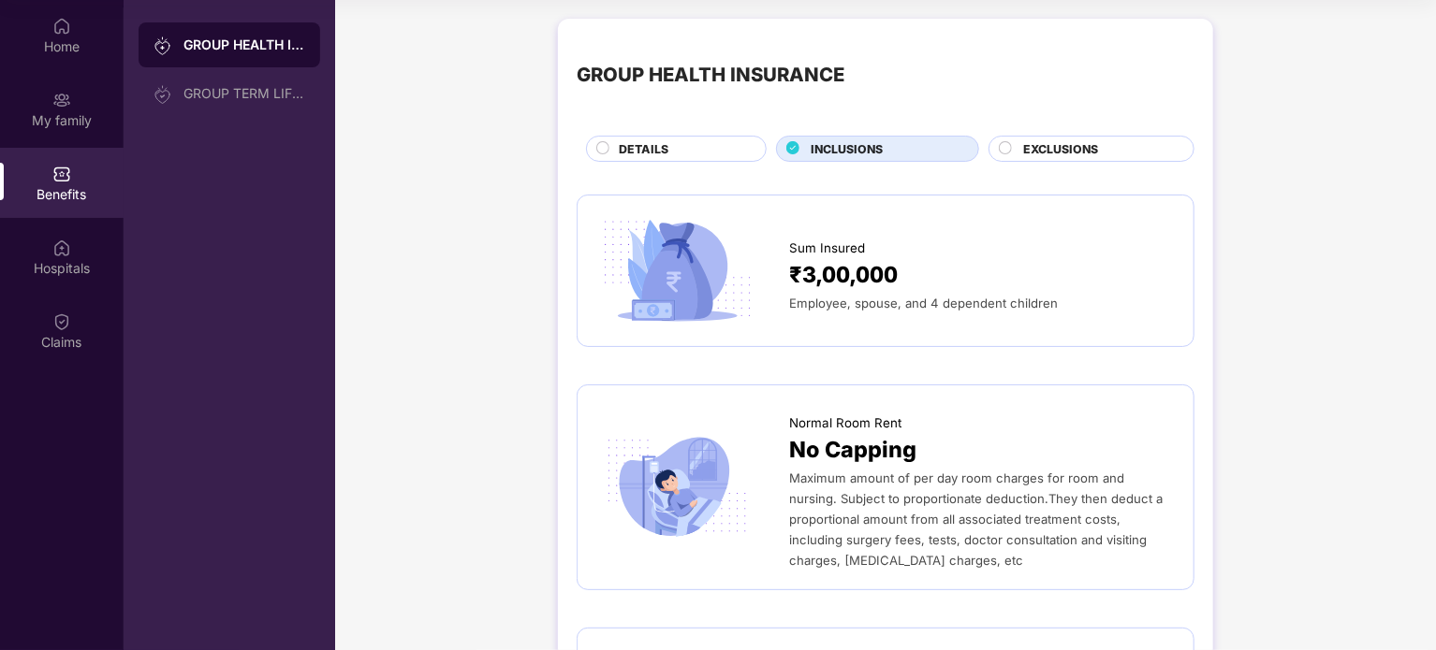
click at [1083, 148] on span "EXCLUSIONS" at bounding box center [1060, 149] width 75 height 18
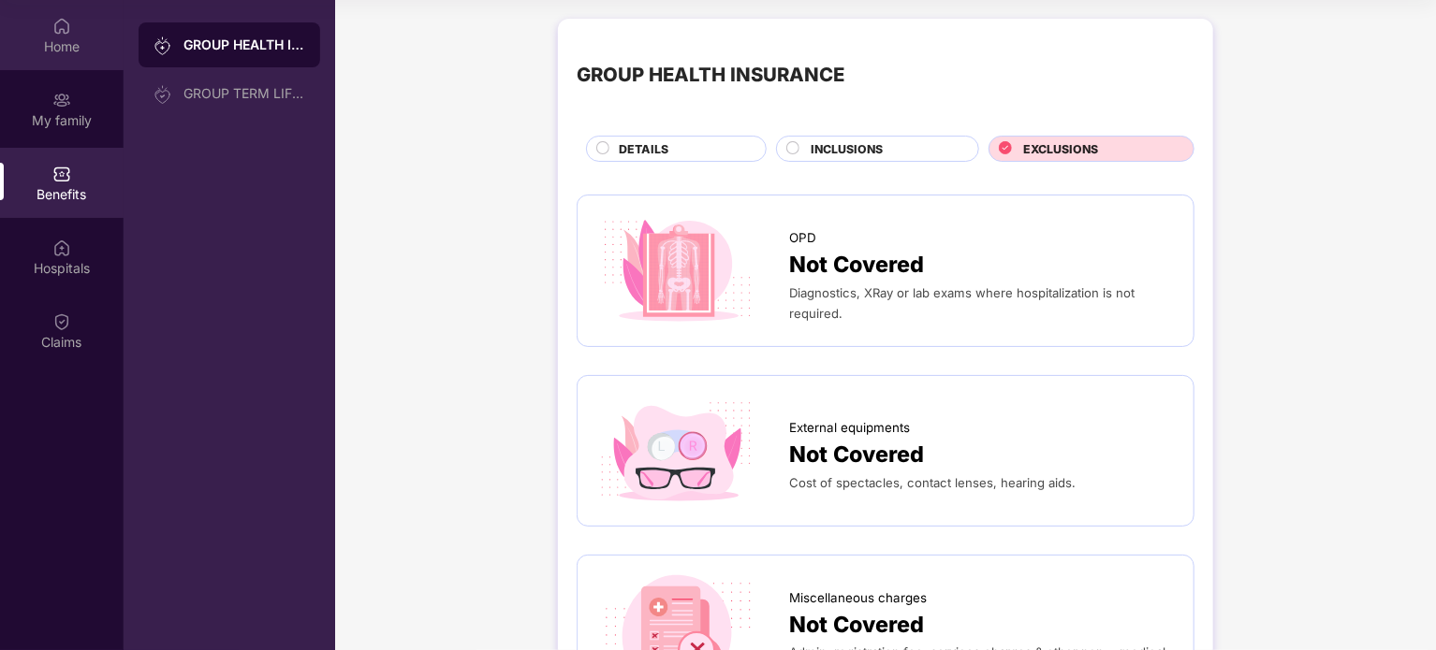
click at [50, 30] on div "Home" at bounding box center [62, 35] width 124 height 70
